Goal: Transaction & Acquisition: Purchase product/service

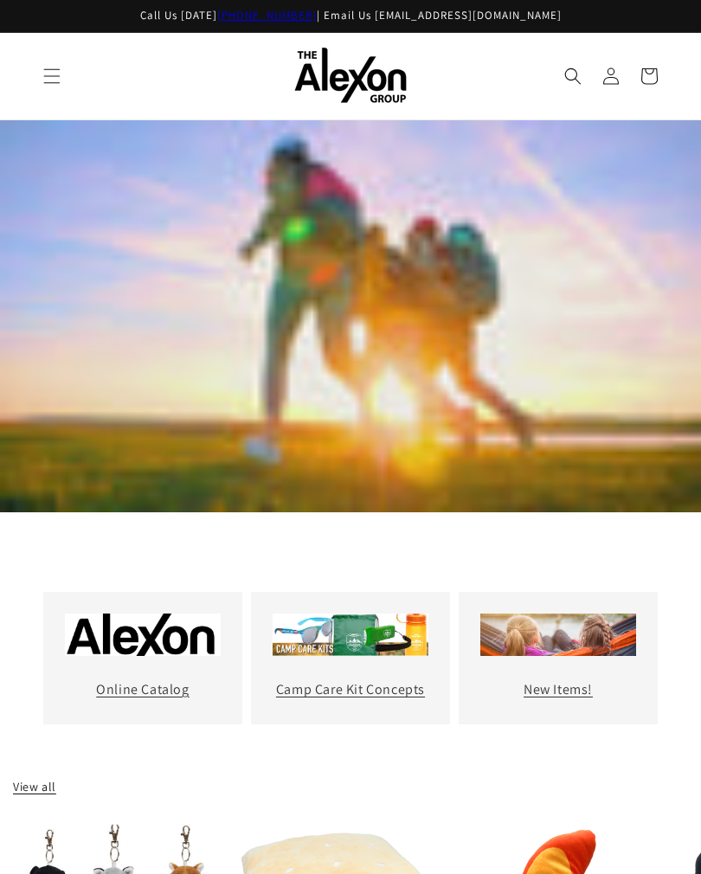
click at [55, 73] on icon "Menu" at bounding box center [51, 76] width 17 height 17
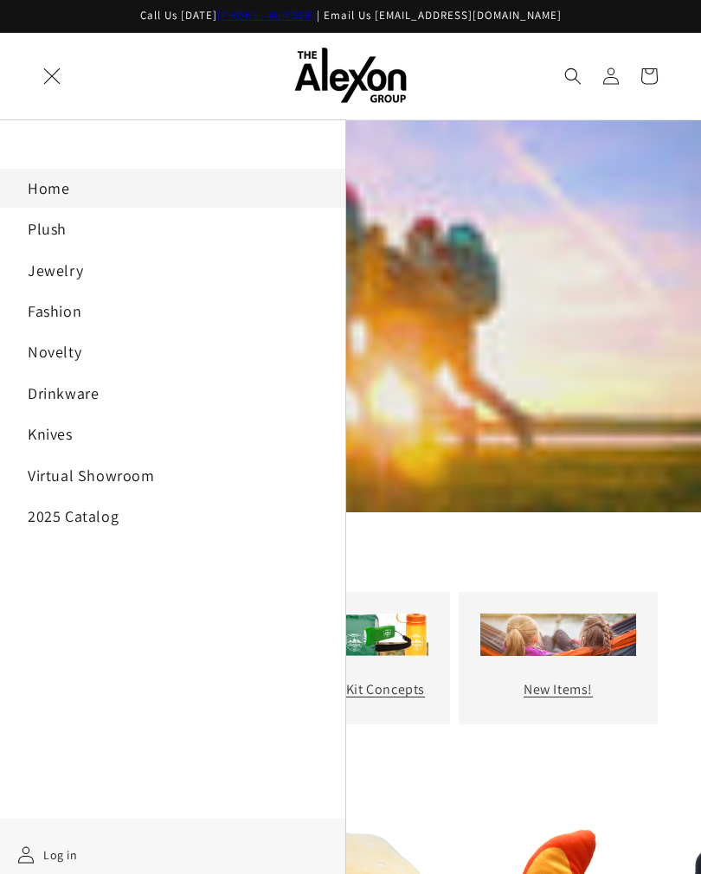
click at [89, 416] on link "Knives" at bounding box center [172, 434] width 345 height 39
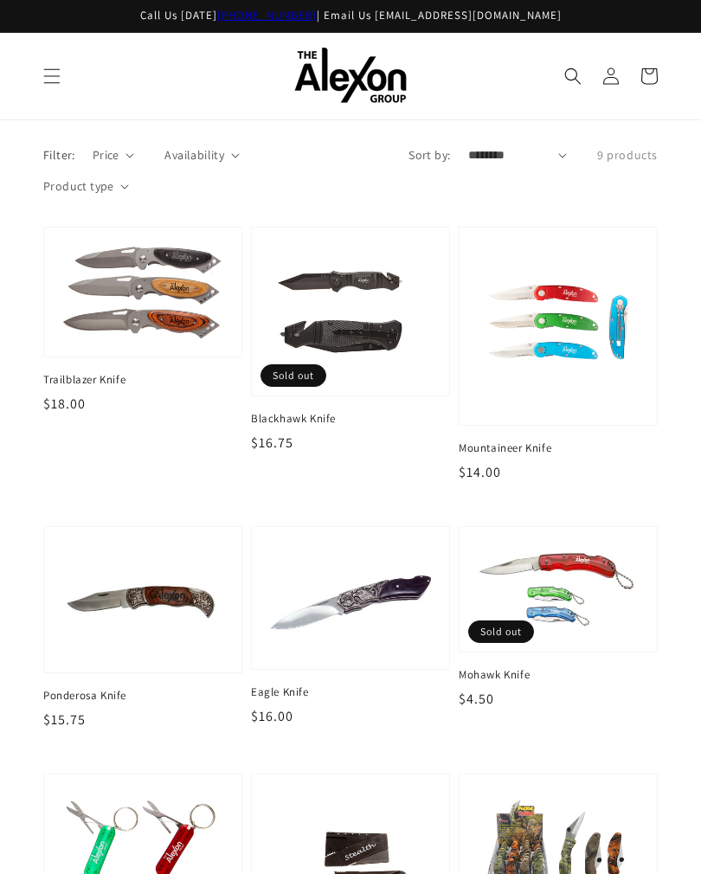
click at [165, 290] on img at bounding box center [142, 292] width 163 height 94
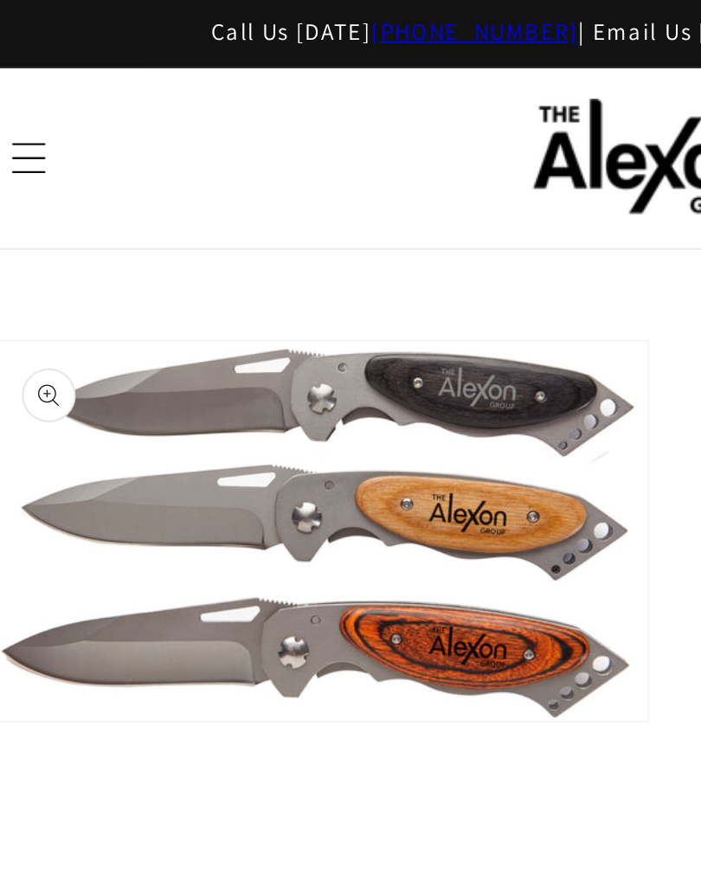
click at [200, 176] on button "Open media 1 in gallery view" at bounding box center [192, 255] width 314 height 183
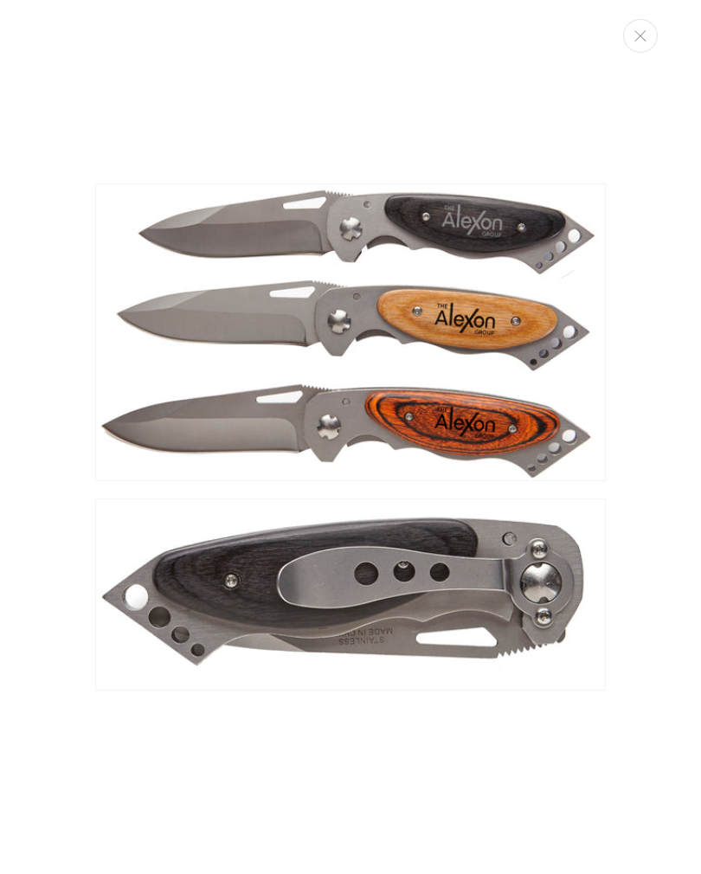
click at [469, 343] on img "Media gallery" at bounding box center [350, 332] width 511 height 298
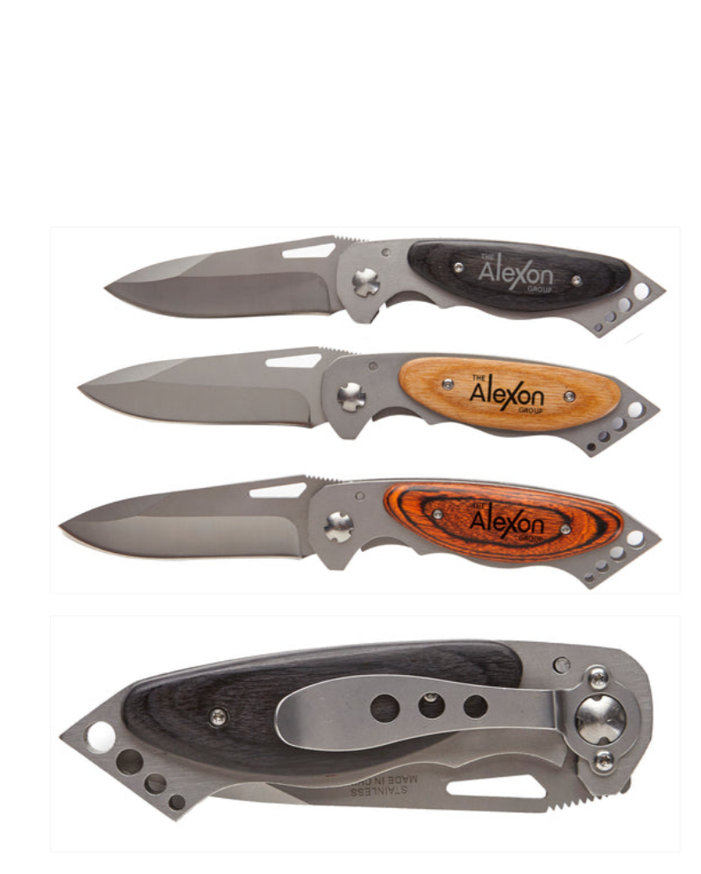
click at [299, 690] on img "Media gallery" at bounding box center [350, 593] width 511 height 191
